Goal: Book appointment/travel/reservation

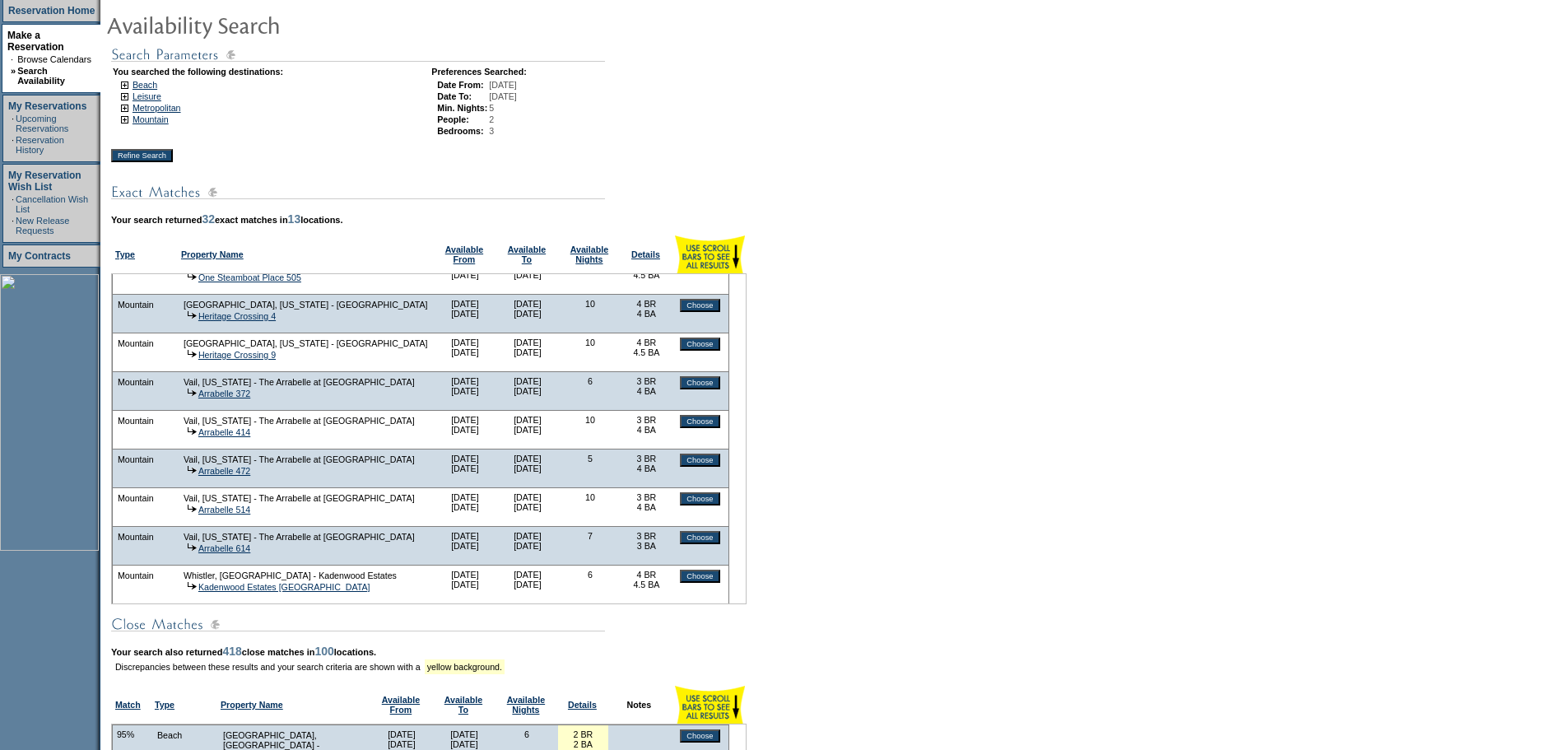
scroll to position [962, 0]
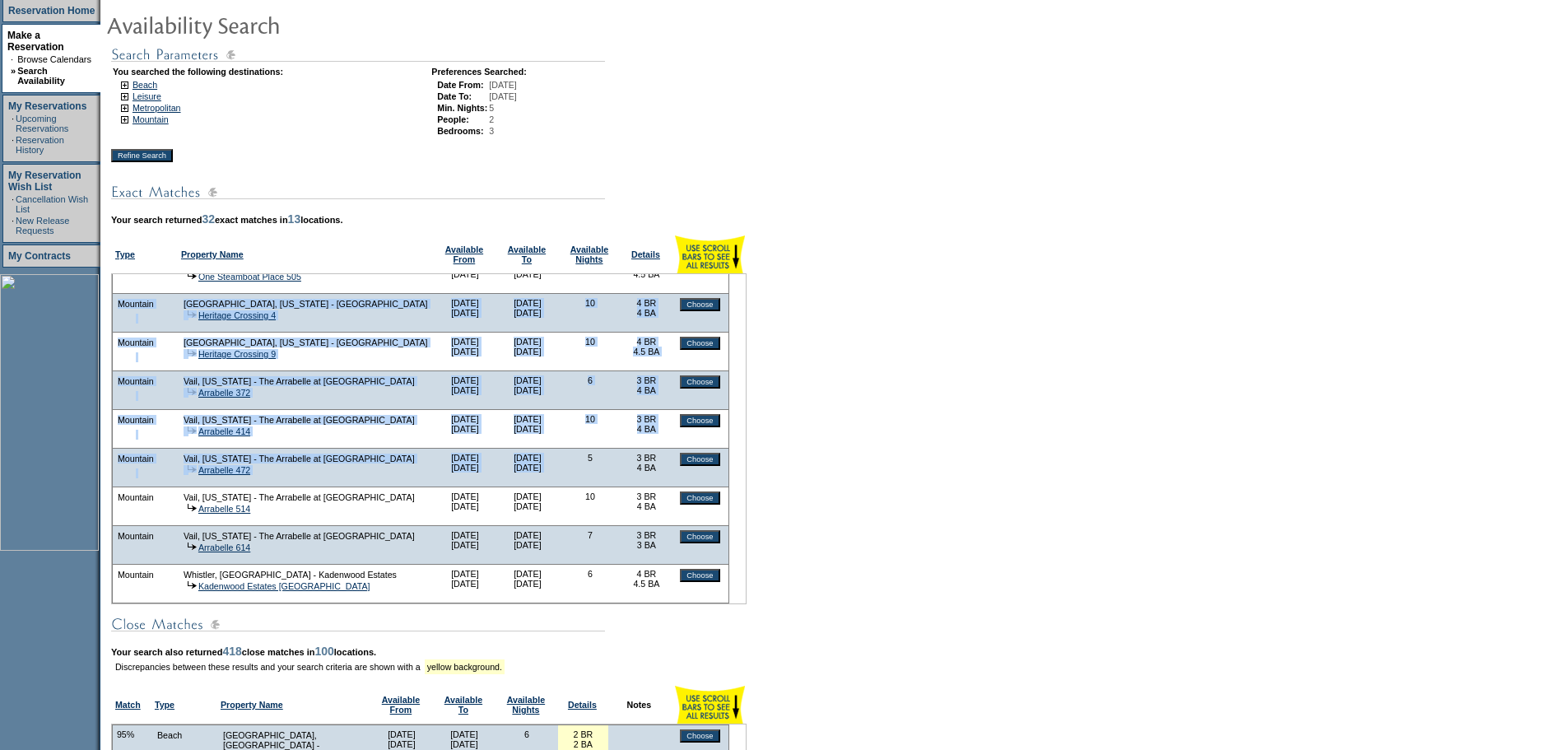
drag, startPoint x: 126, startPoint y: 303, endPoint x: 591, endPoint y: 455, distance: 489.2
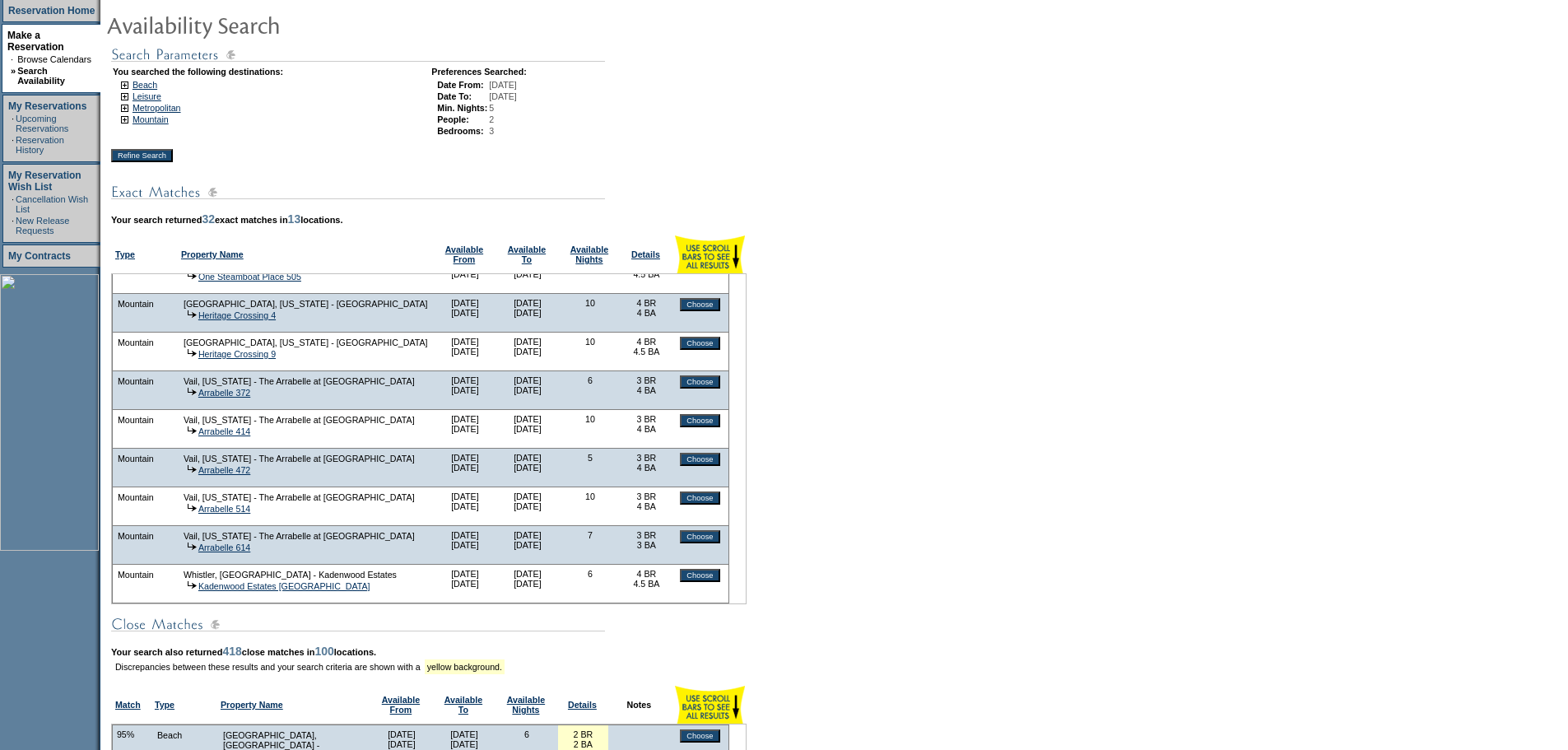
click at [136, 249] on td "Type" at bounding box center [144, 255] width 66 height 38
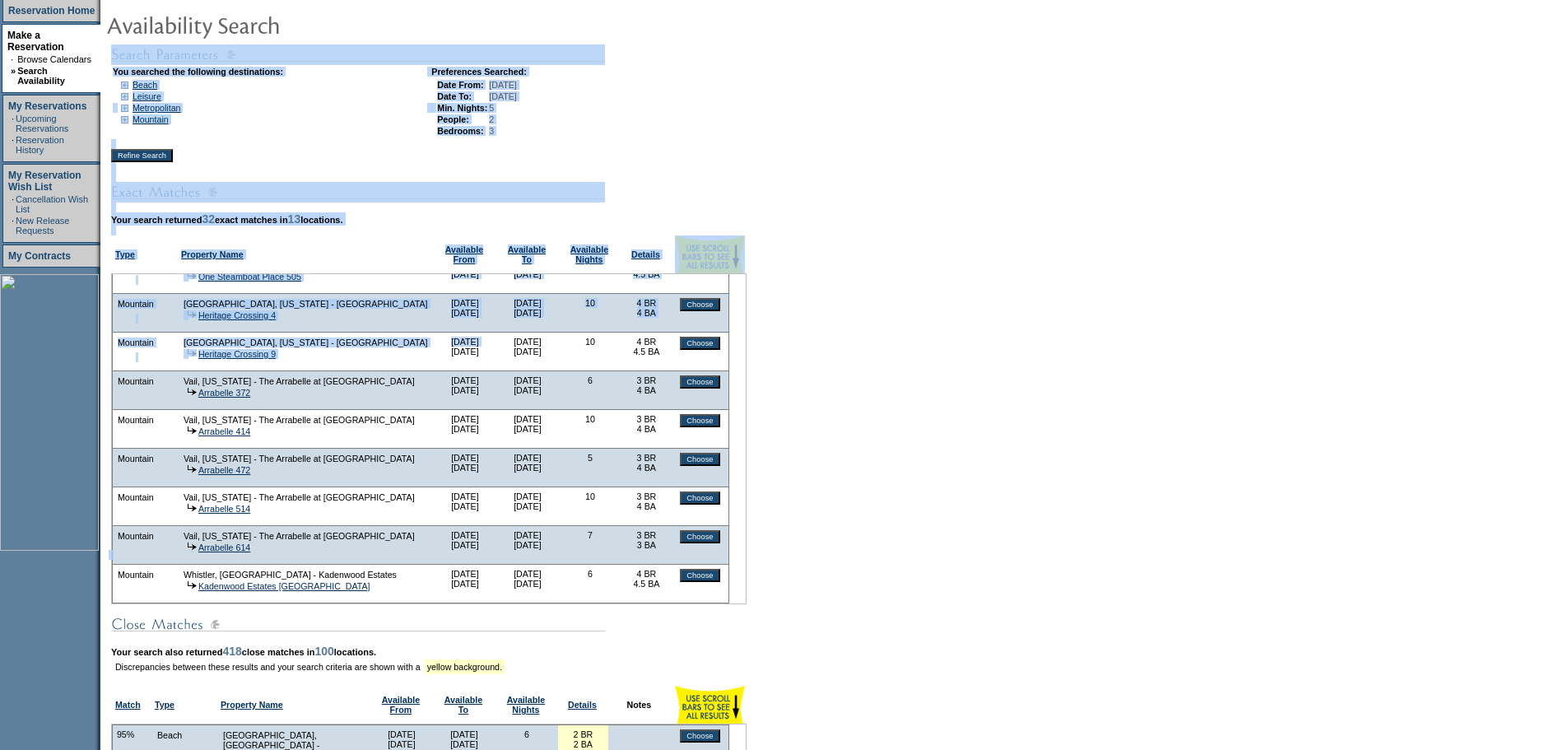
drag, startPoint x: 120, startPoint y: 264, endPoint x: 447, endPoint y: 360, distance: 340.8
click at [447, 360] on tr "You searched the following destinations: Preferences Searched: Beach [GEOGRAPHI…" at bounding box center [426, 554] width 640 height 1020
click at [434, 356] on td "[GEOGRAPHIC_DATA], [US_STATE] - [GEOGRAPHIC_DATA] [GEOGRAPHIC_DATA] 9" at bounding box center [306, 351] width 255 height 38
drag, startPoint x: 119, startPoint y: 278, endPoint x: 214, endPoint y: 294, distance: 96.3
click at [214, 294] on tr "You searched the following destinations: Preferences Searched: Beach [GEOGRAPHI…" at bounding box center [426, 554] width 640 height 1020
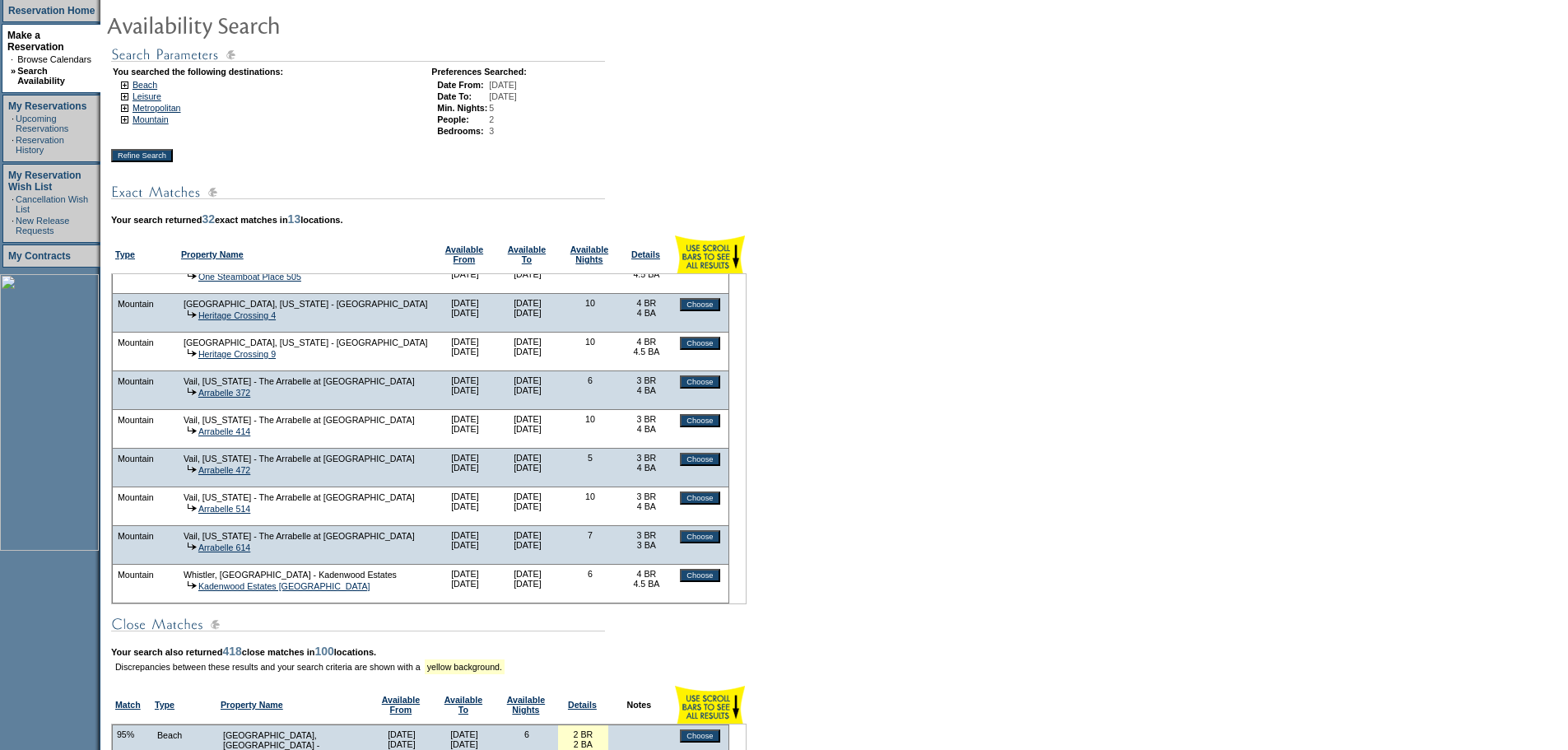
click at [214, 301] on td "[GEOGRAPHIC_DATA], [US_STATE] - [GEOGRAPHIC_DATA]" at bounding box center [306, 303] width 247 height 11
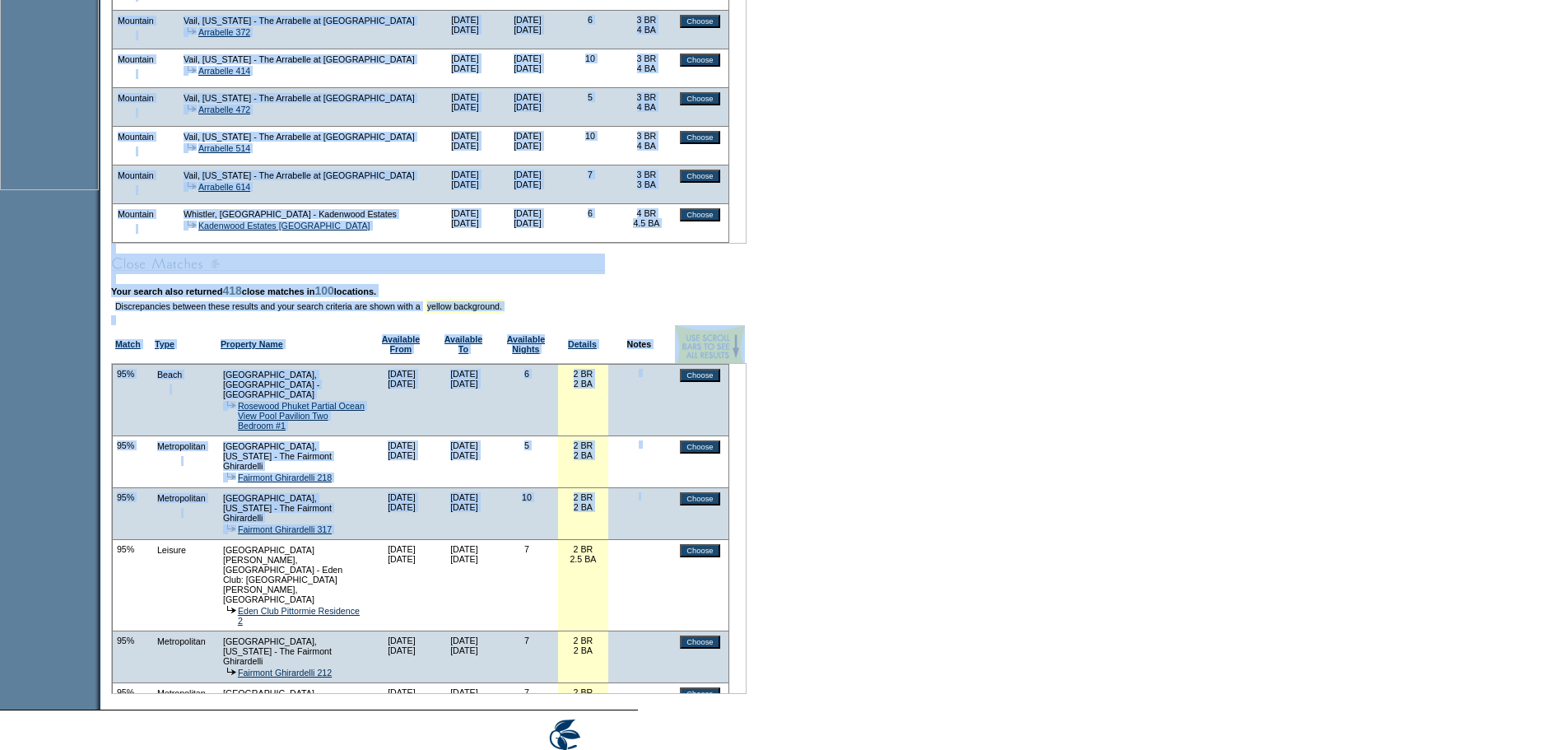
scroll to position [659, 0]
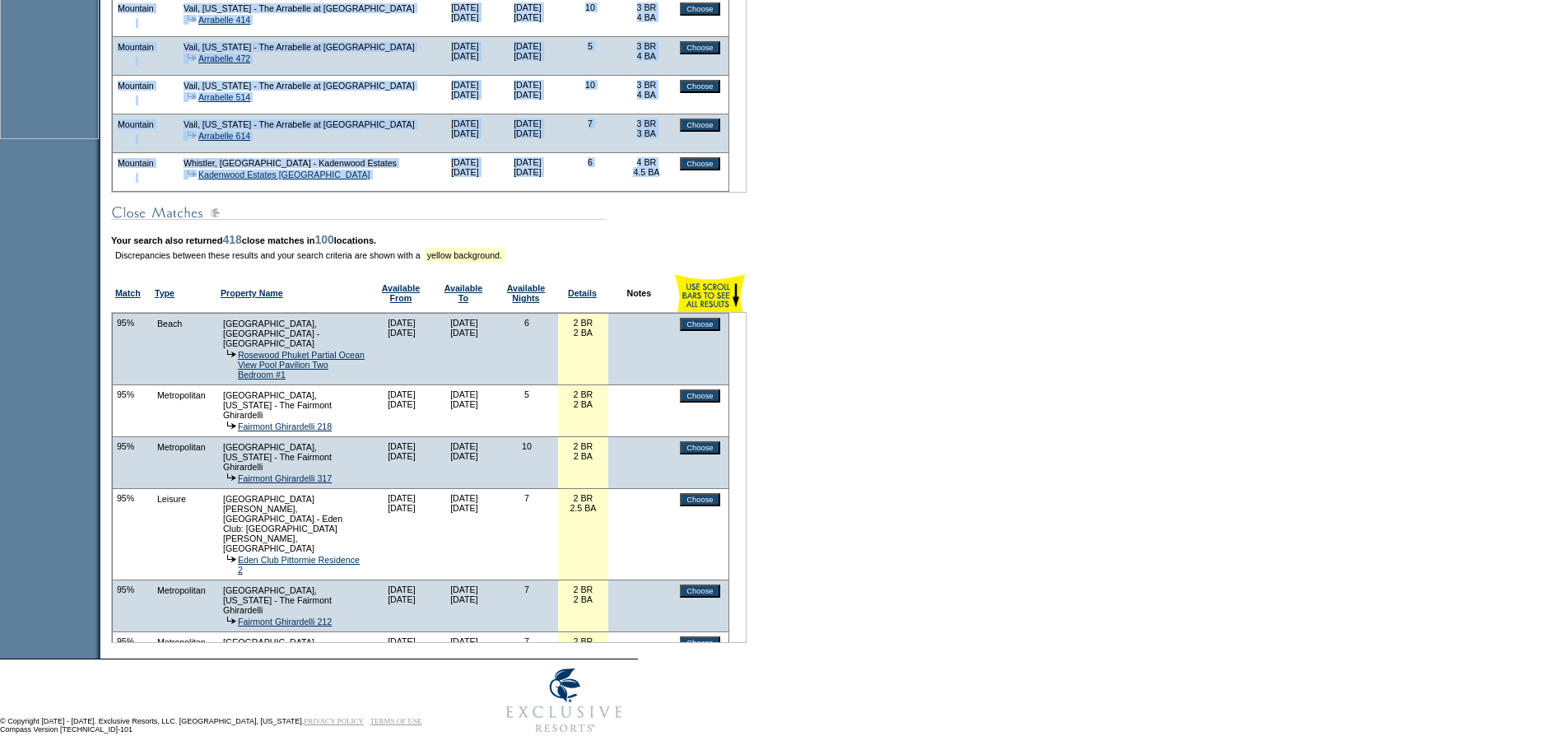
drag, startPoint x: 124, startPoint y: 280, endPoint x: 680, endPoint y: 185, distance: 564.1
click at [680, 185] on td "Type Property Name Available From Available To Available Nights Details Beach […" at bounding box center [429, 9] width 636 height 369
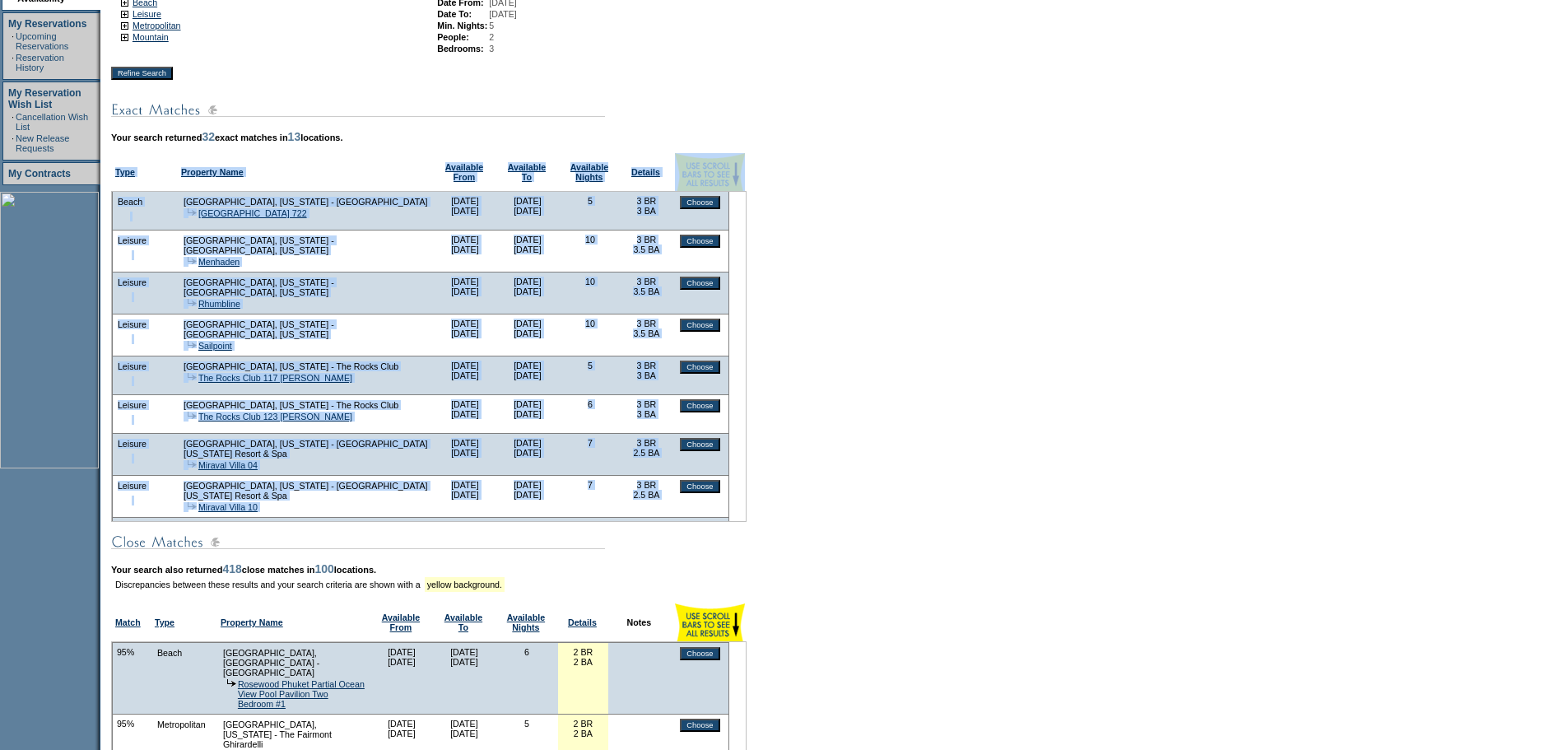
scroll to position [0, 0]
copy td "Type Property Name Available From Available To Available Nights Details [GEOGRA…"
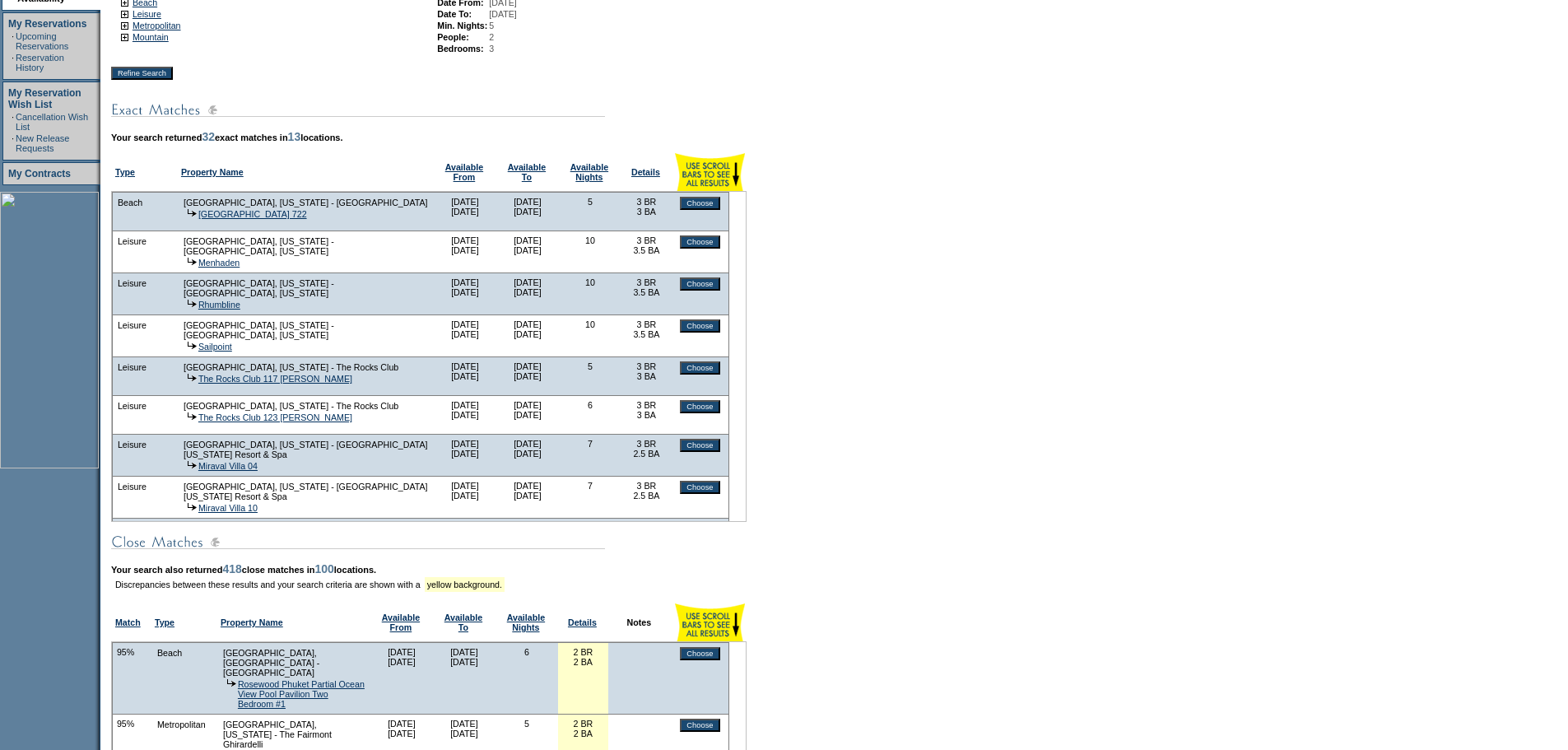
click at [1044, 335] on form "Follow Us ::" at bounding box center [784, 371] width 1568 height 1400
